Goal: Transaction & Acquisition: Purchase product/service

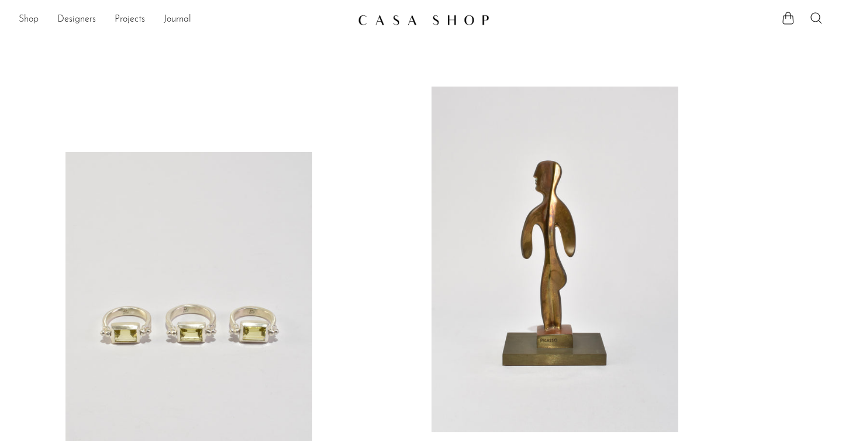
click at [20, 18] on link "Shop" at bounding box center [29, 19] width 20 height 15
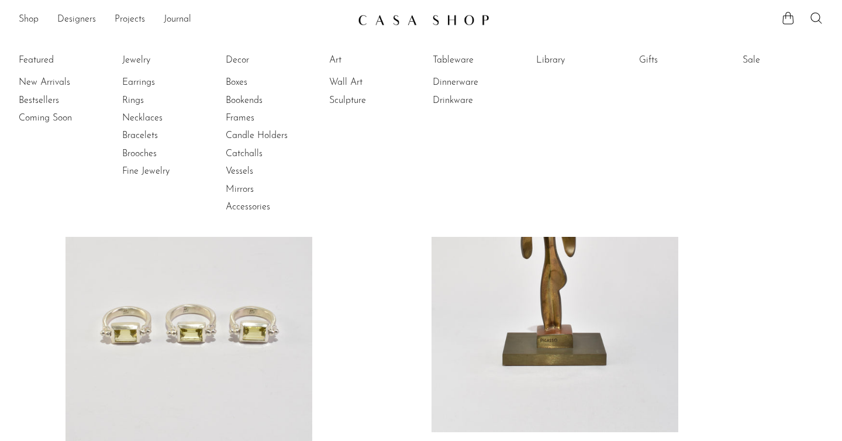
click at [36, 74] on li "New Arrivals" at bounding box center [63, 83] width 88 height 18
click at [36, 86] on link "New Arrivals" at bounding box center [63, 82] width 88 height 13
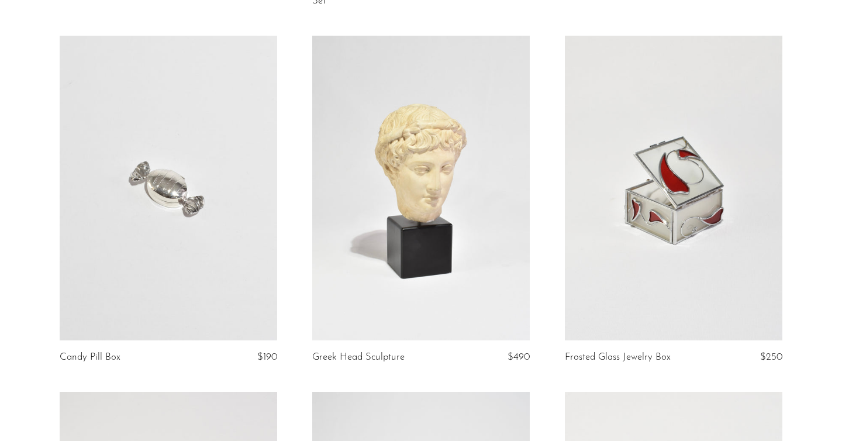
scroll to position [2438, 0]
